Goal: Transaction & Acquisition: Purchase product/service

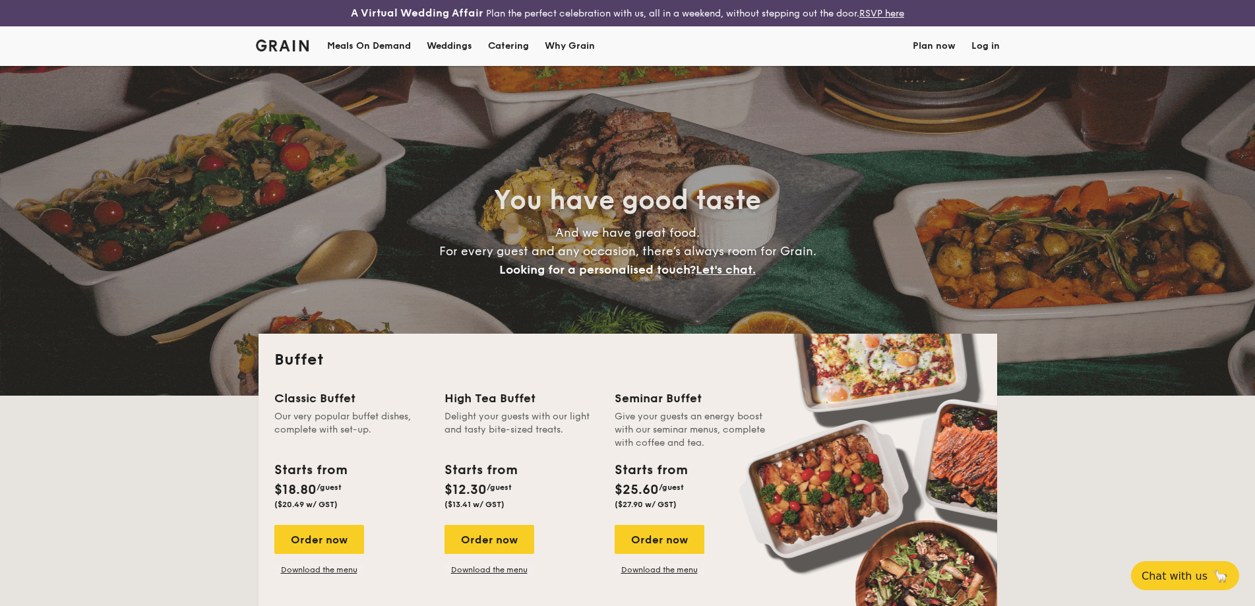
select select
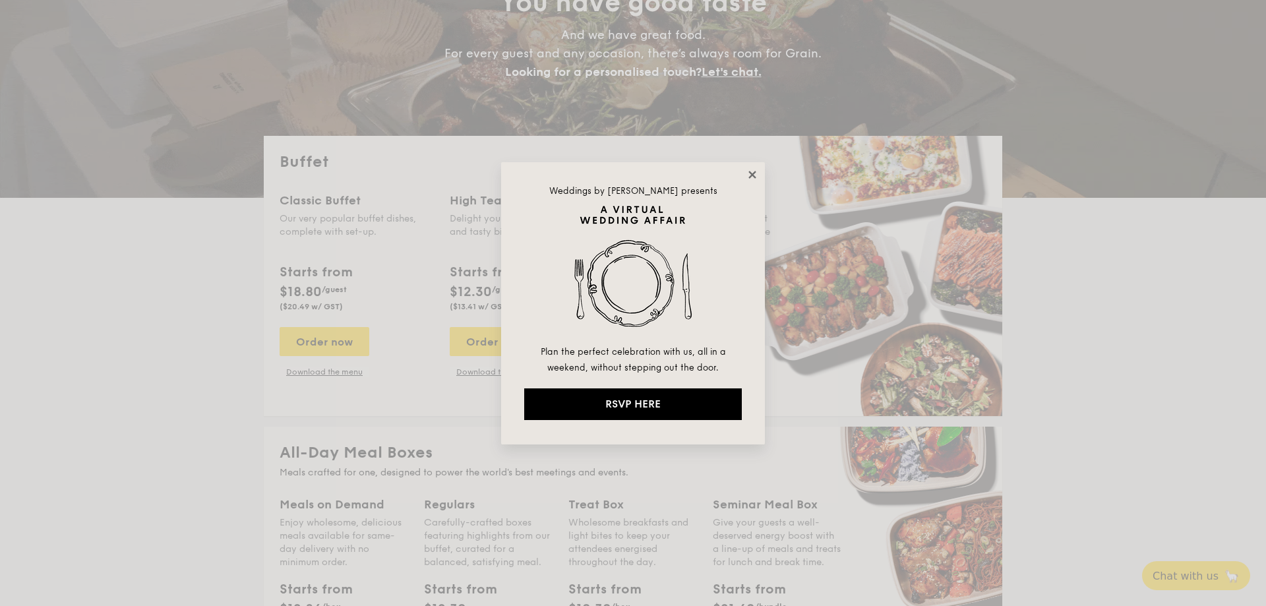
click at [752, 171] on icon at bounding box center [752, 175] width 12 height 12
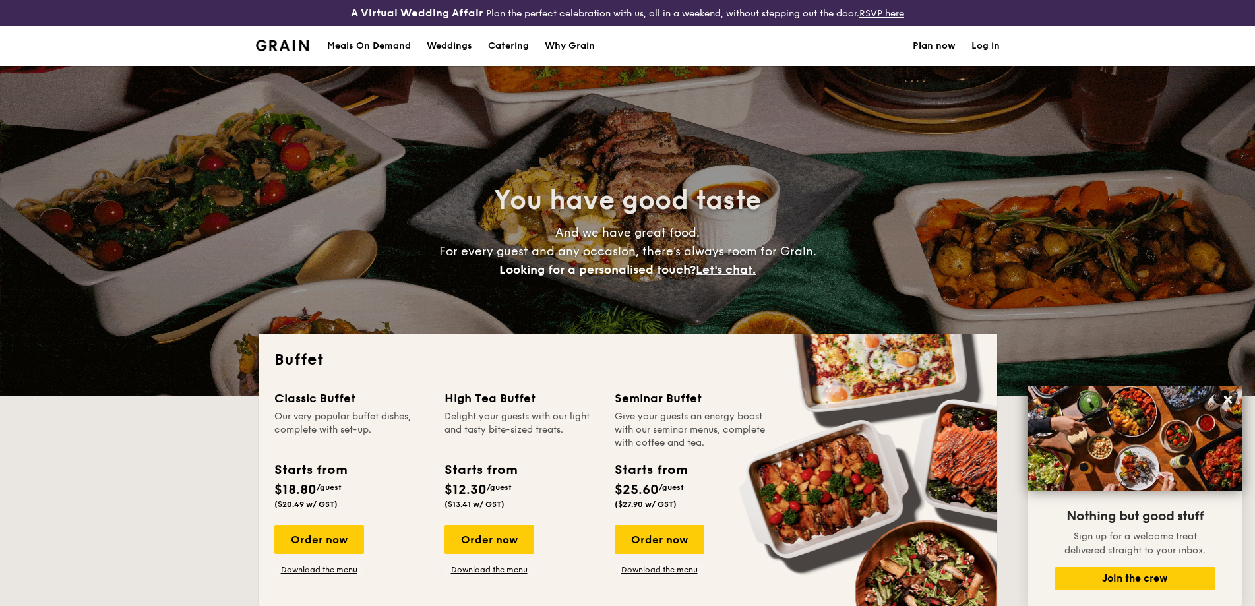
click at [374, 48] on div "Meals On Demand" at bounding box center [369, 46] width 84 height 40
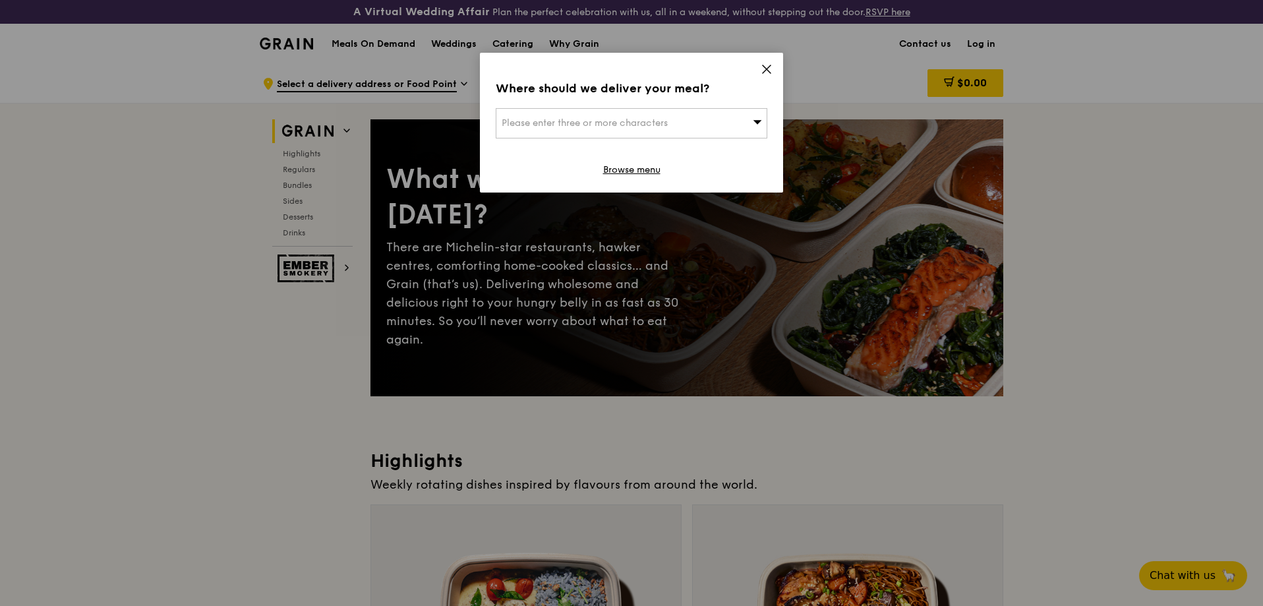
click at [763, 69] on icon at bounding box center [767, 69] width 12 height 12
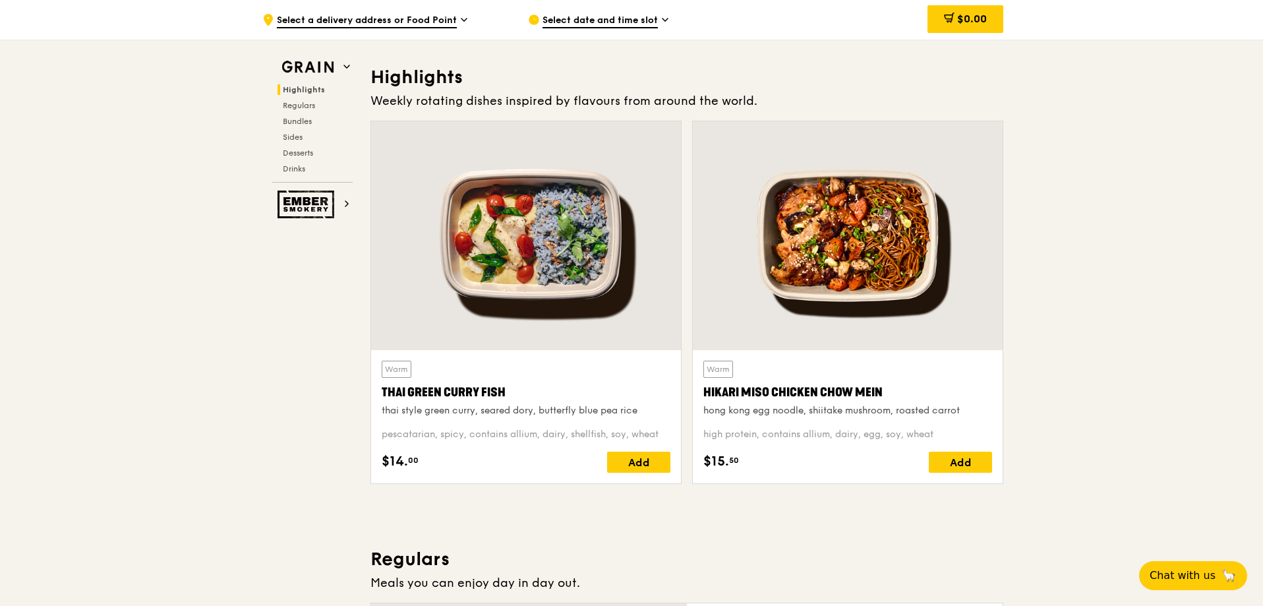
scroll to position [396, 0]
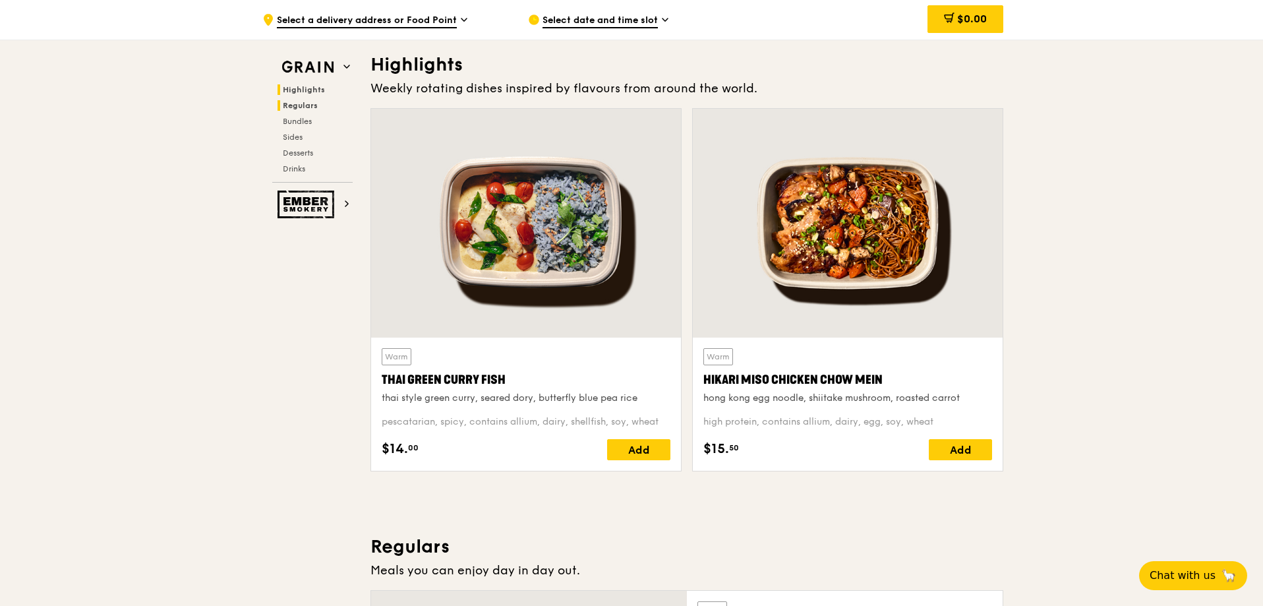
click at [303, 104] on span "Regulars" at bounding box center [300, 105] width 35 height 9
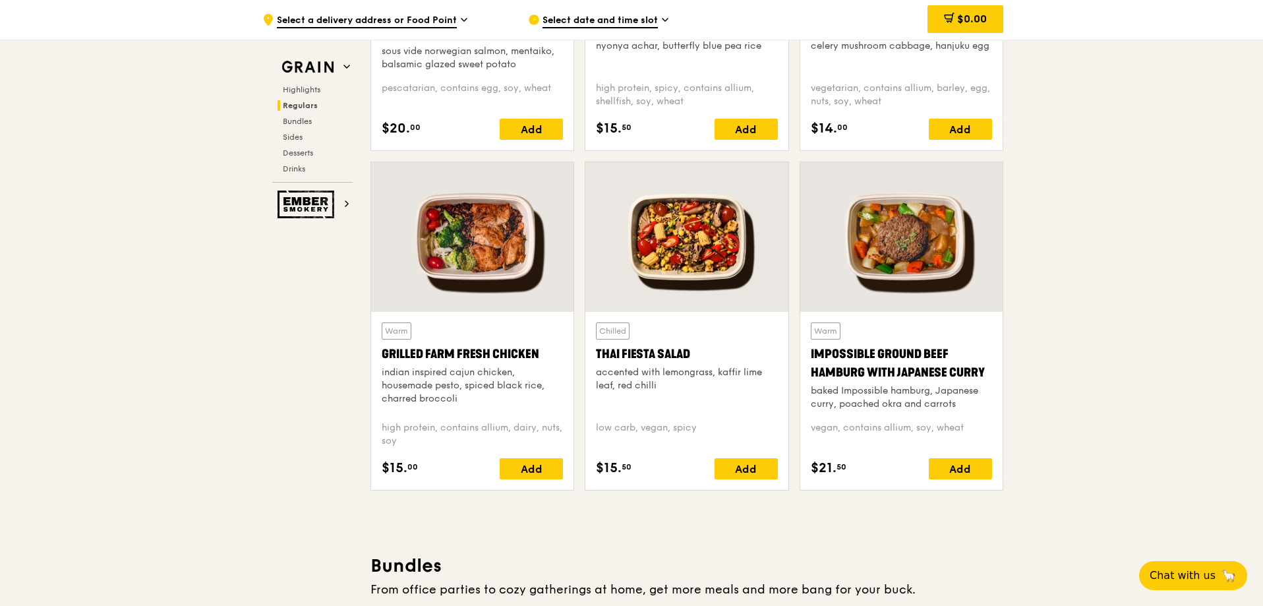
scroll to position [1411, 0]
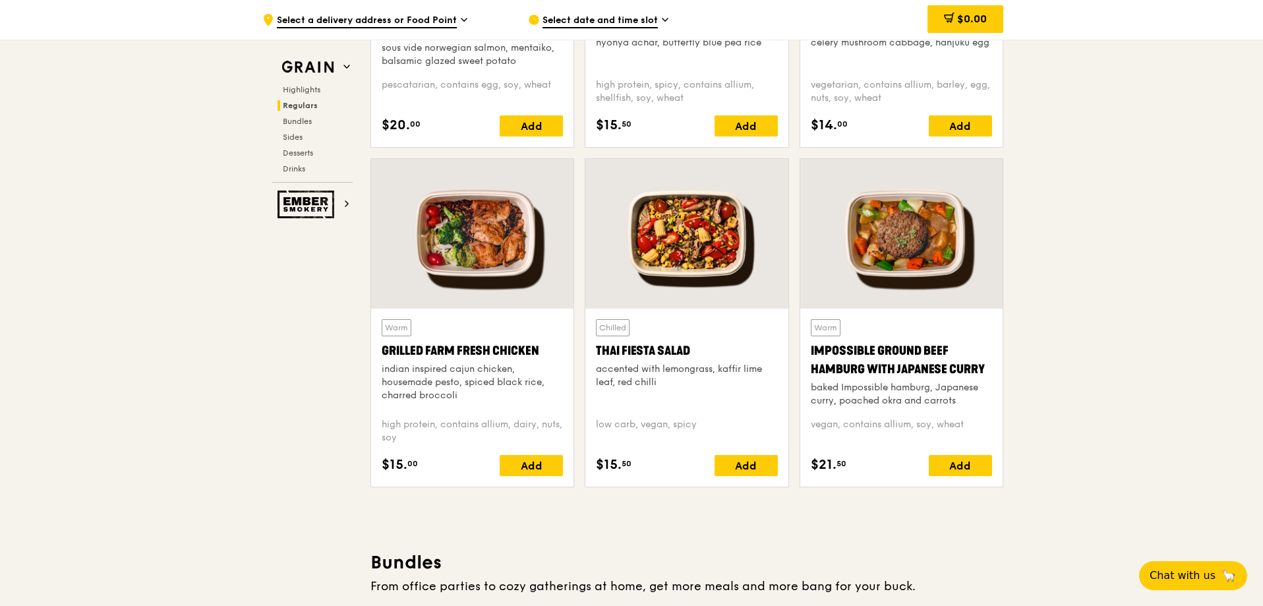
click at [495, 239] on div at bounding box center [472, 234] width 202 height 150
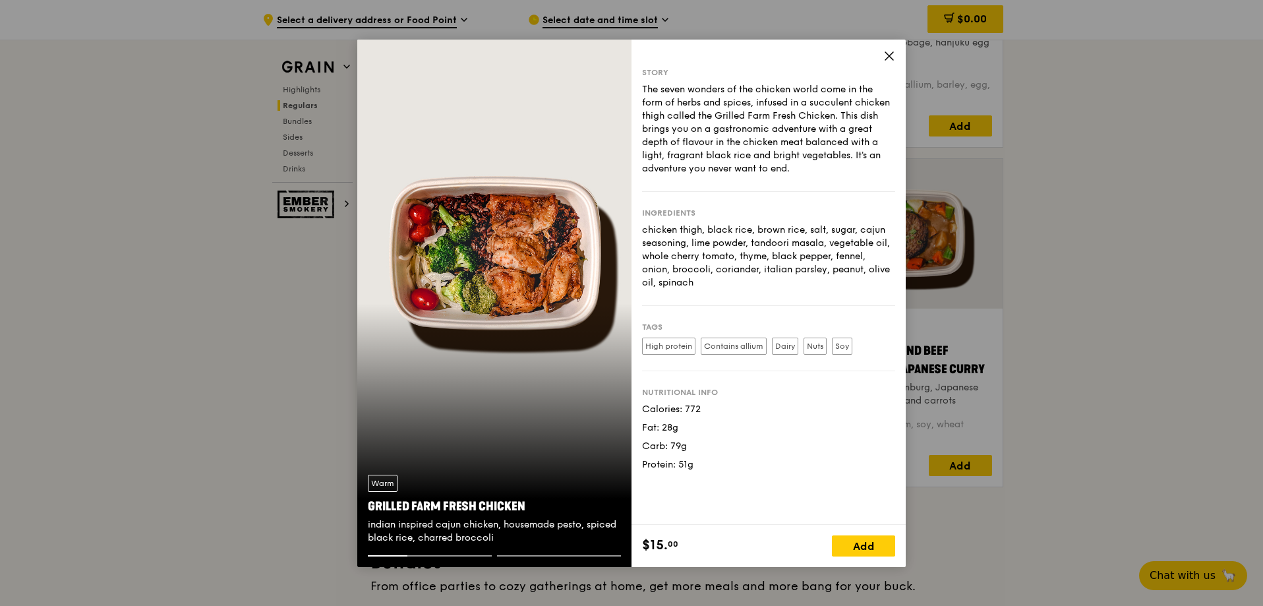
click at [888, 56] on icon at bounding box center [889, 56] width 12 height 12
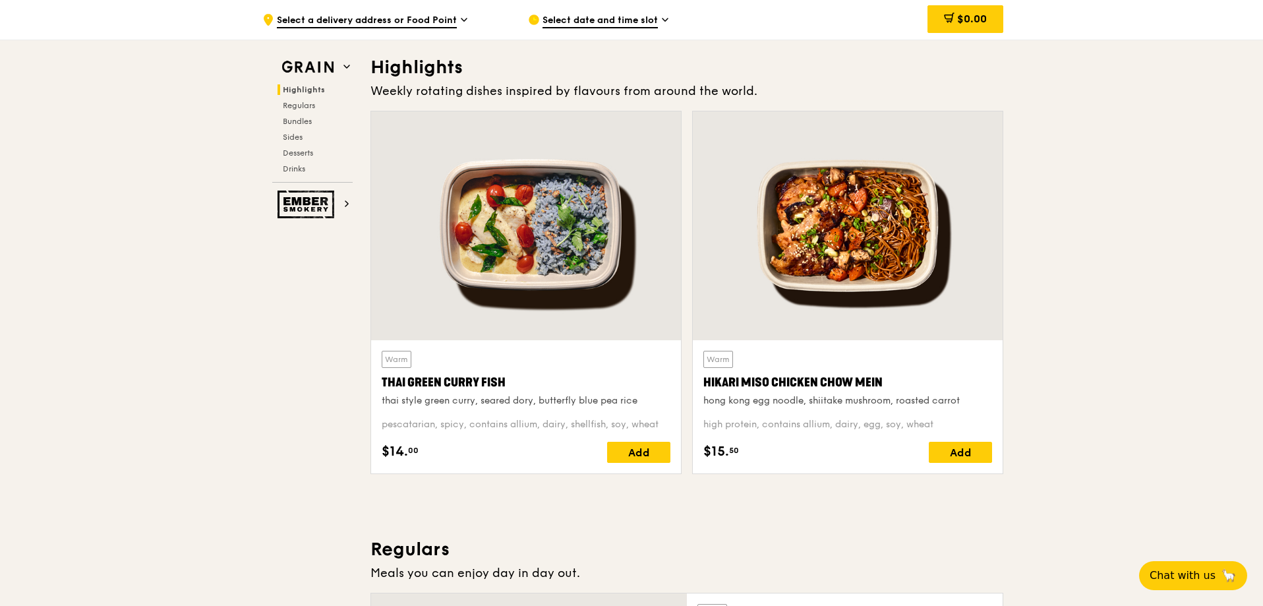
scroll to position [396, 0]
